Goal: Information Seeking & Learning: Learn about a topic

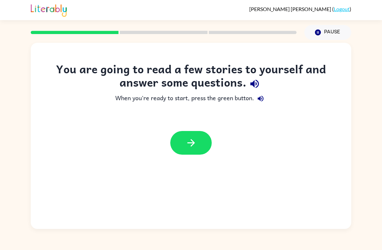
click at [171, 144] on button "button" at bounding box center [190, 143] width 41 height 24
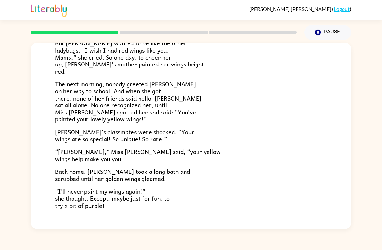
scroll to position [137, 0]
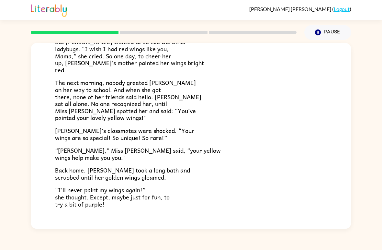
click at [48, 101] on div "[PERSON_NAME] [PERSON_NAME] the ladybug was a special bug. Unlike all her frien…" at bounding box center [191, 71] width 321 height 333
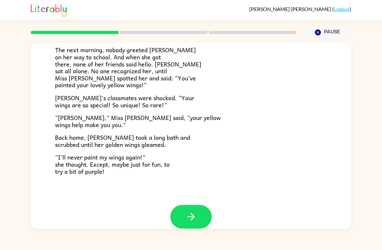
scroll to position [172, 0]
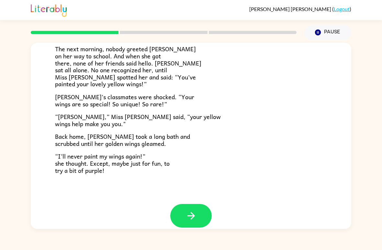
click at [202, 204] on button "button" at bounding box center [190, 216] width 41 height 24
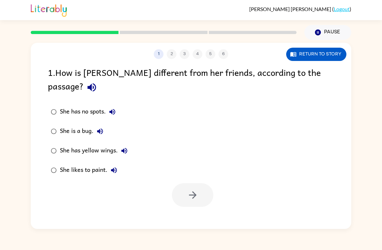
scroll to position [0, 0]
click at [197, 189] on icon "button" at bounding box center [192, 194] width 11 height 11
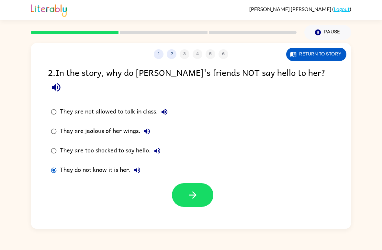
click at [182, 185] on button "button" at bounding box center [192, 195] width 41 height 24
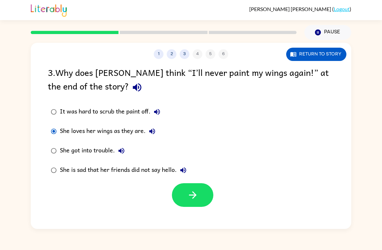
click at [181, 193] on button "button" at bounding box center [192, 195] width 41 height 24
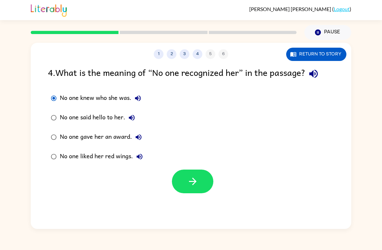
click at [184, 174] on button "button" at bounding box center [192, 181] width 41 height 24
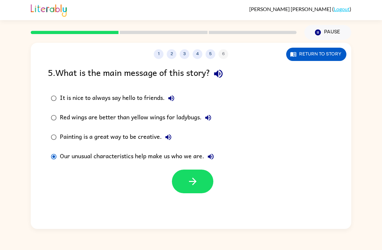
click at [181, 172] on button "button" at bounding box center [192, 181] width 41 height 24
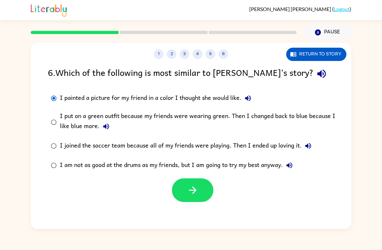
click at [184, 193] on button "button" at bounding box center [192, 190] width 41 height 24
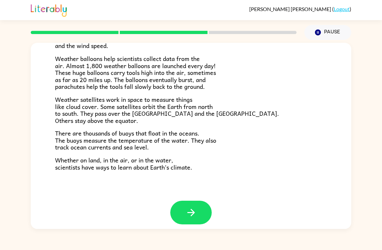
scroll to position [174, 0]
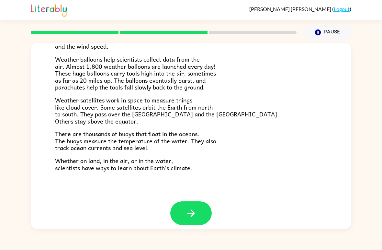
click at [382, 3] on div "[PERSON_NAME] ( Logout )" at bounding box center [191, 10] width 382 height 20
click at [208, 201] on button "button" at bounding box center [190, 213] width 41 height 24
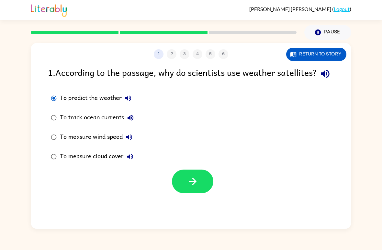
click at [211, 186] on div at bounding box center [192, 181] width 41 height 24
click at [208, 192] on button "button" at bounding box center [192, 181] width 41 height 24
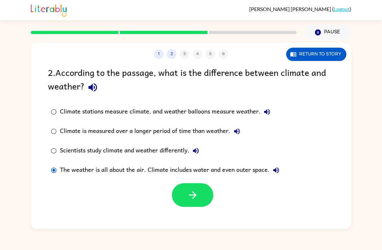
click at [208, 198] on button "button" at bounding box center [192, 195] width 41 height 24
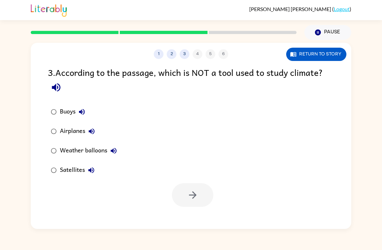
click at [46, 117] on label "Buoys" at bounding box center [83, 111] width 79 height 19
click at [198, 192] on icon "button" at bounding box center [192, 194] width 11 height 11
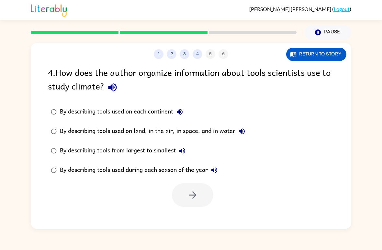
click at [65, 140] on label "By describing tools used on land, in the air, in space, and in water" at bounding box center [147, 131] width 207 height 19
click at [202, 204] on button "button" at bounding box center [192, 195] width 41 height 24
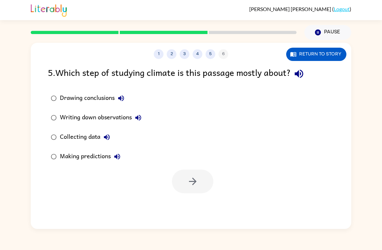
click at [62, 135] on div "Collecting data" at bounding box center [86, 137] width 53 height 13
click at [200, 177] on button "button" at bounding box center [192, 181] width 41 height 24
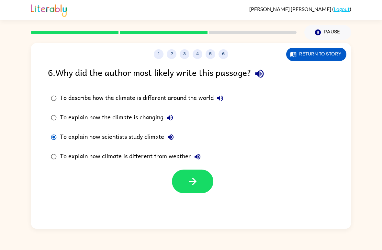
click at [211, 186] on button "button" at bounding box center [192, 181] width 41 height 24
